Goal: Information Seeking & Learning: Learn about a topic

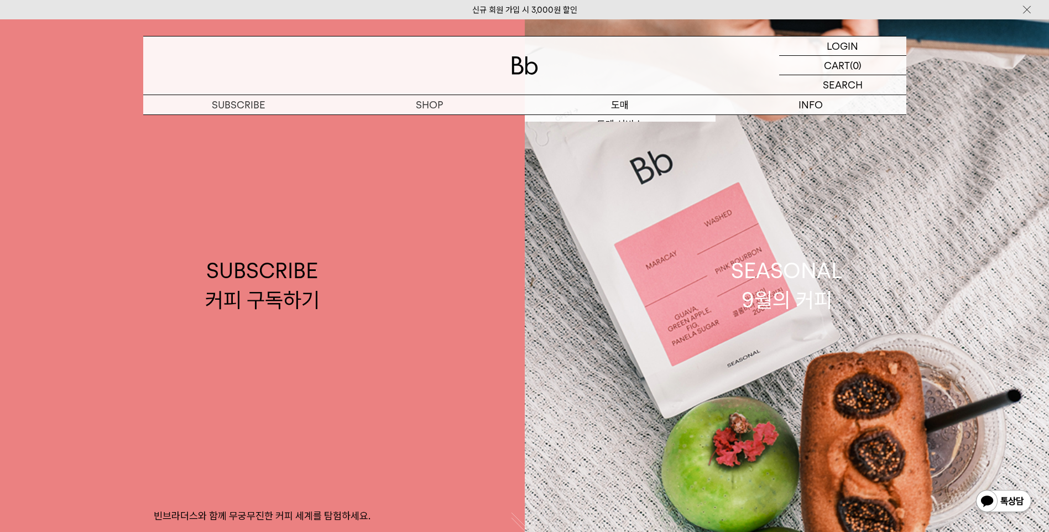
click at [625, 107] on p "도매" at bounding box center [620, 104] width 191 height 19
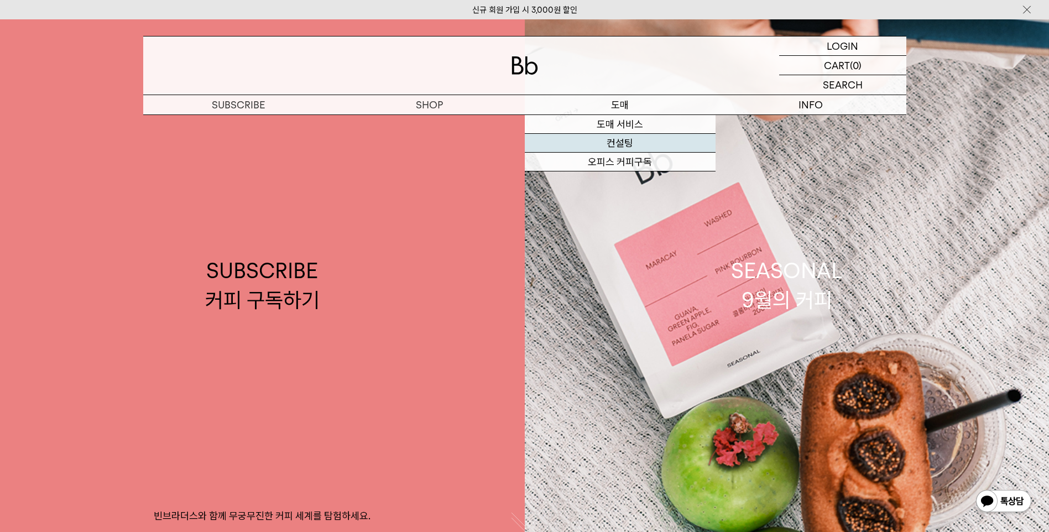
click at [635, 145] on link "컨설팅" at bounding box center [620, 143] width 191 height 19
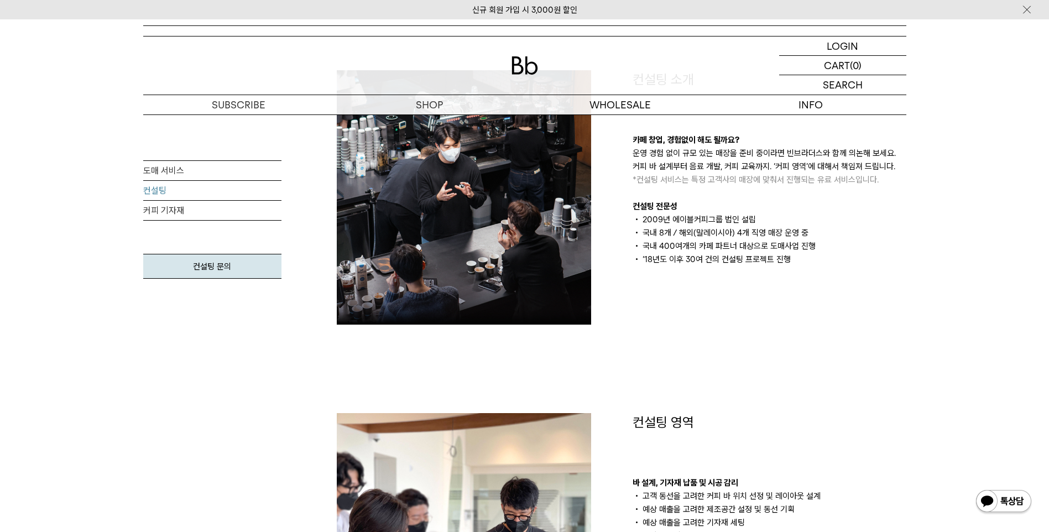
drag, startPoint x: 825, startPoint y: 269, endPoint x: 736, endPoint y: 171, distance: 132.3
click at [736, 171] on div "컨설팅 소개 카페 창업, 경험없이 해도 될까요? 운영 경험 없이 규모 있는 매장을 준비 중이라면 빈브라더스와 함께 의논해 보세요. 커피 바 설…" at bounding box center [769, 197] width 296 height 254
click at [736, 171] on p "운영 경험 없이 규모 있는 매장을 준비 중이라면 빈브라더스와 함께 의논해 보세요. 커피 바 설계부터 음료 개발, 커피 교육까지. ‘커피 영역’…" at bounding box center [769, 166] width 274 height 40
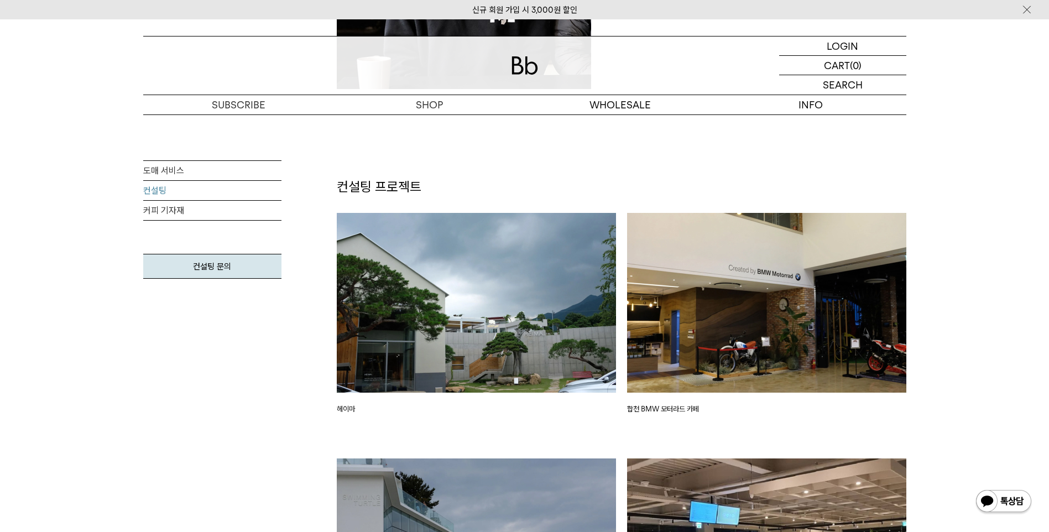
scroll to position [1216, 0]
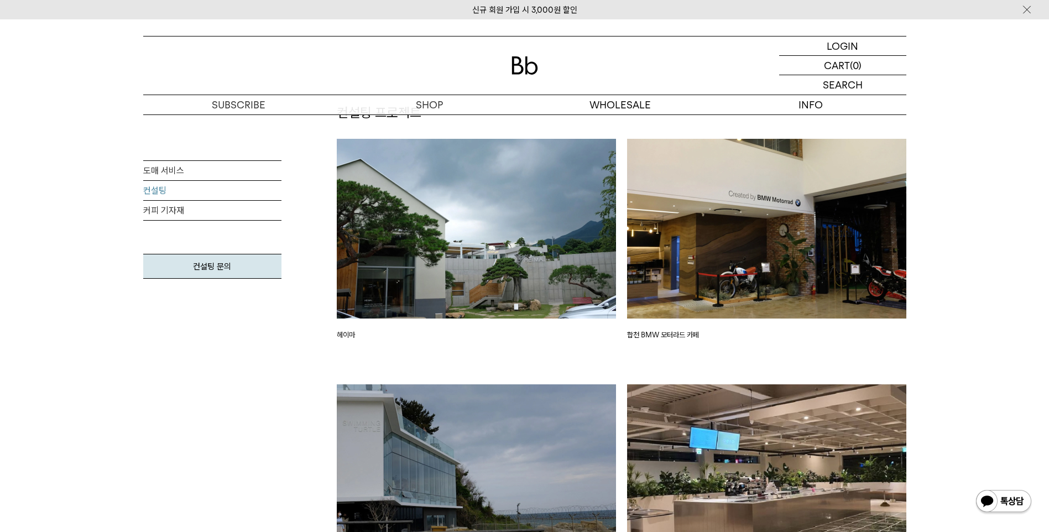
click at [679, 266] on img at bounding box center [766, 229] width 279 height 180
click at [166, 207] on link "커피 기자재" at bounding box center [212, 211] width 138 height 20
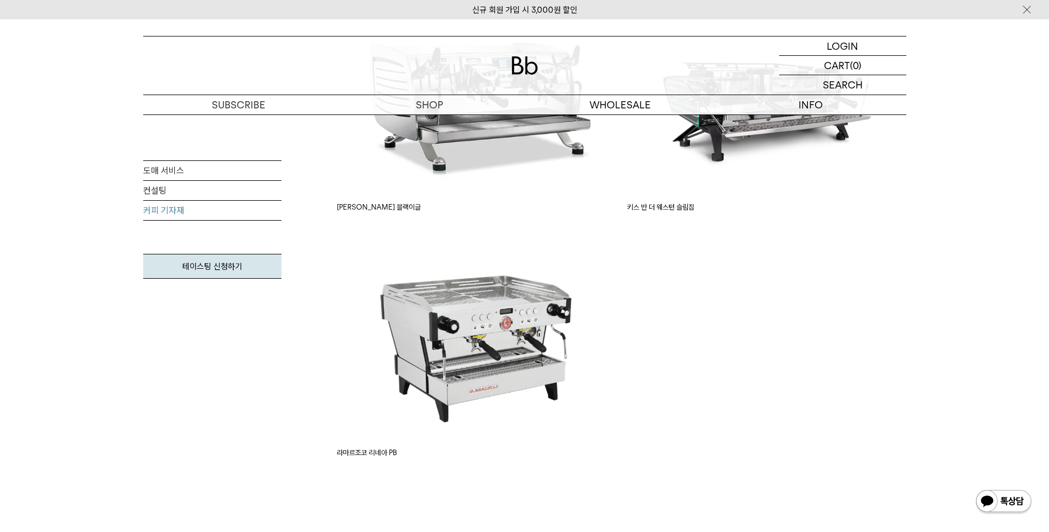
scroll to position [663, 0]
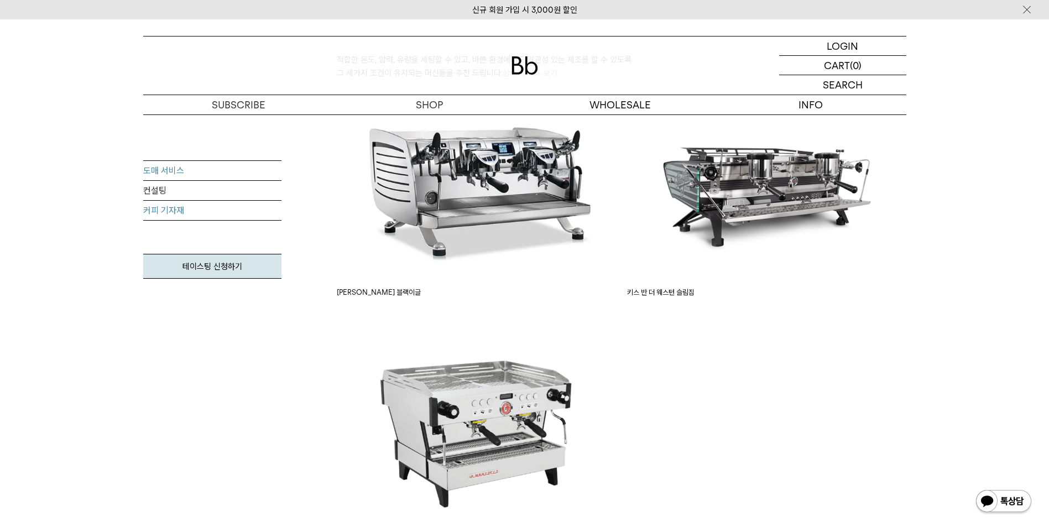
click at [164, 164] on link "도매 서비스" at bounding box center [212, 171] width 138 height 20
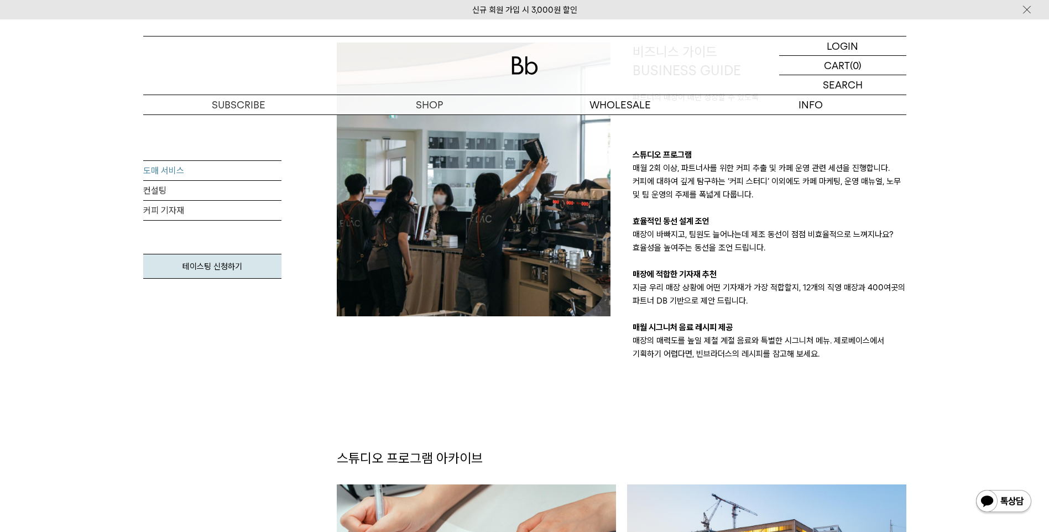
scroll to position [1161, 0]
